Goal: Task Accomplishment & Management: Check status

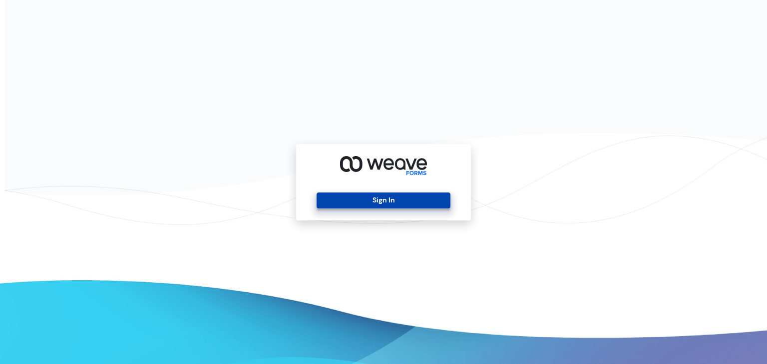
click at [393, 196] on button "Sign In" at bounding box center [382, 201] width 133 height 16
